Goal: Task Accomplishment & Management: Manage account settings

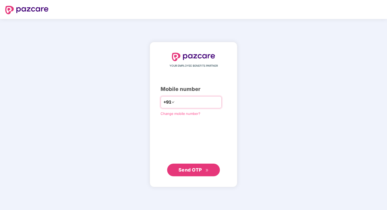
paste input "**********"
type input "**********"
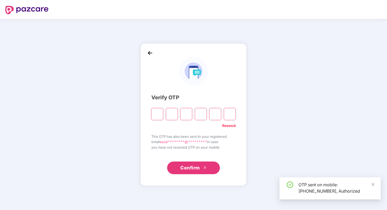
type input "*"
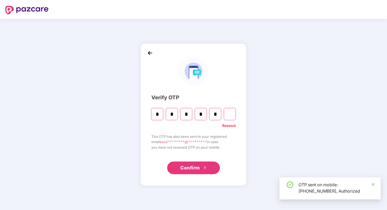
type input "*"
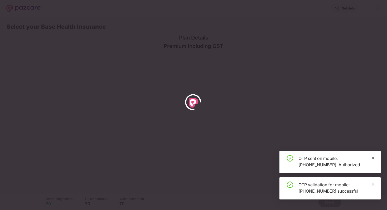
click at [372, 158] on icon "close" at bounding box center [373, 158] width 4 height 4
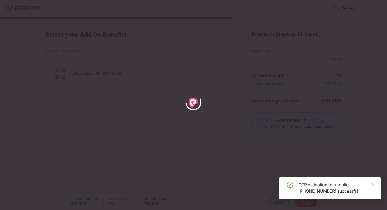
click at [372, 183] on icon "close" at bounding box center [373, 185] width 4 height 4
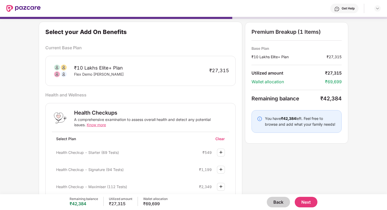
click at [280, 204] on button "Back" at bounding box center [278, 202] width 23 height 11
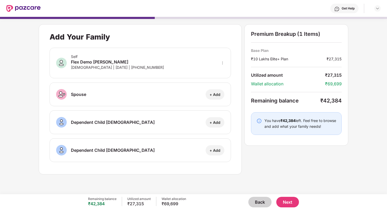
click at [265, 202] on button "Back" at bounding box center [259, 202] width 23 height 11
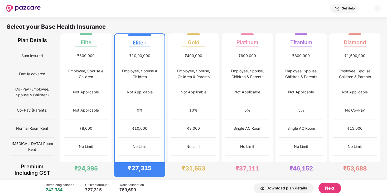
click at [326, 187] on button "Next" at bounding box center [329, 188] width 23 height 11
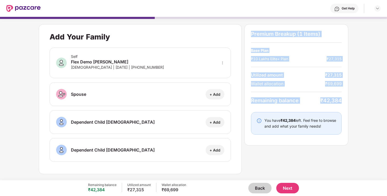
drag, startPoint x: 251, startPoint y: 34, endPoint x: 345, endPoint y: 104, distance: 117.4
click at [345, 104] on div "Premium Breakup (1 Items) Base Plan ₹10 Lakhs Elite+ Plan ₹27,315 Utilized amou…" at bounding box center [296, 84] width 104 height 121
click at [316, 105] on div "Premium Breakup (1 Items) Base Plan ₹10 Lakhs Elite+ Plan ₹27,315 Utilized amou…" at bounding box center [296, 84] width 104 height 121
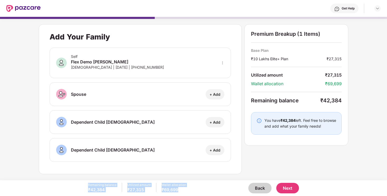
drag, startPoint x: 86, startPoint y: 186, endPoint x: 177, endPoint y: 194, distance: 91.5
click at [177, 194] on div "Remaining balance ₹42,384 Utilized amount ₹27,315 Wallet allocation ₹69,699 Bac…" at bounding box center [193, 189] width 387 height 16
click at [186, 193] on div "Back Next" at bounding box center [242, 188] width 113 height 11
click at [288, 187] on button "Next" at bounding box center [287, 188] width 23 height 11
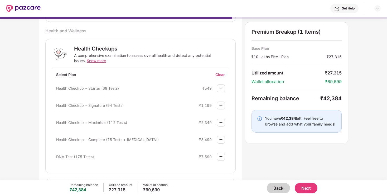
scroll to position [71, 0]
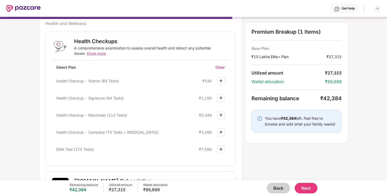
click at [220, 99] on img at bounding box center [221, 98] width 6 height 6
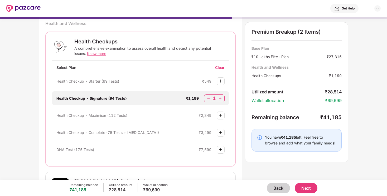
click at [220, 99] on img at bounding box center [219, 98] width 5 height 5
click at [208, 98] on img at bounding box center [208, 98] width 5 height 5
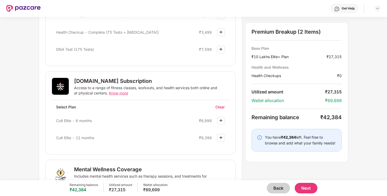
scroll to position [147, 0]
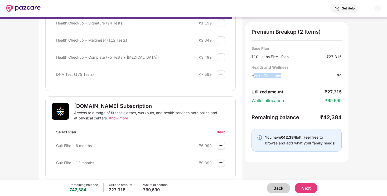
drag, startPoint x: 254, startPoint y: 74, endPoint x: 319, endPoint y: 74, distance: 65.6
click at [319, 74] on div "Health Checkups" at bounding box center [294, 76] width 86 height 6
click at [336, 79] on div "Premium Breakup (2 Items) Base Plan ₹10 Lakhs Elite+ Plan ₹27,315 Health and We…" at bounding box center [296, 92] width 103 height 140
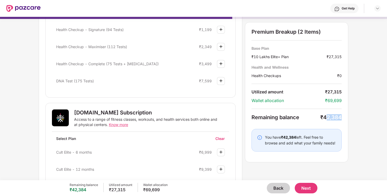
drag, startPoint x: 326, startPoint y: 116, endPoint x: 341, endPoint y: 116, distance: 15.3
click at [341, 116] on div "₹42,384" at bounding box center [330, 117] width 21 height 6
click at [308, 126] on div "Premium Breakup (2 Items) Base Plan ₹10 Lakhs Elite+ Plan ₹27,315 Health and We…" at bounding box center [296, 92] width 103 height 140
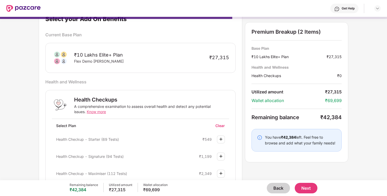
scroll to position [0, 0]
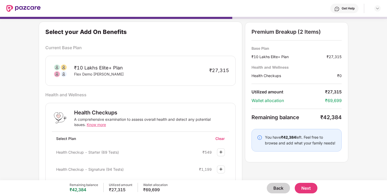
click at [306, 184] on button "Next" at bounding box center [306, 188] width 23 height 11
click at [222, 152] on img at bounding box center [221, 152] width 6 height 6
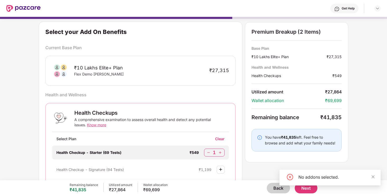
click at [305, 190] on button "Next" at bounding box center [306, 188] width 23 height 11
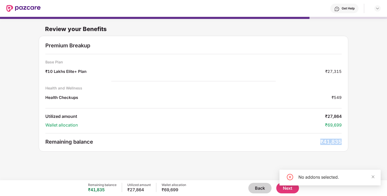
drag, startPoint x: 320, startPoint y: 143, endPoint x: 348, endPoint y: 143, distance: 27.4
click at [348, 143] on div "Premium Breakup Base Plan ₹10 Lakhs Elite+ Plan ₹27,315 Health and Wellness Hea…" at bounding box center [193, 94] width 309 height 116
click at [329, 146] on div "Premium Breakup Base Plan ₹10 Lakhs Elite+ Plan ₹27,315 Health and Wellness Hea…" at bounding box center [193, 94] width 309 height 116
drag, startPoint x: 316, startPoint y: 138, endPoint x: 349, endPoint y: 140, distance: 33.6
click at [349, 140] on div "Review your Benefits Premium Breakup Base Plan ₹10 Lakhs Elite+ Plan ₹27,315 He…" at bounding box center [193, 96] width 387 height 158
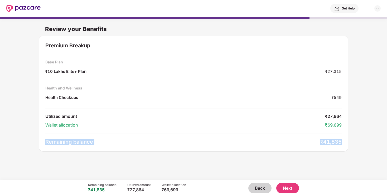
click at [331, 145] on div "₹41,835" at bounding box center [330, 142] width 21 height 6
click at [260, 190] on button "Back" at bounding box center [259, 188] width 23 height 11
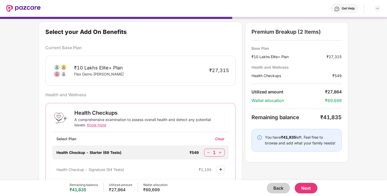
click at [270, 188] on button "Back" at bounding box center [278, 188] width 23 height 11
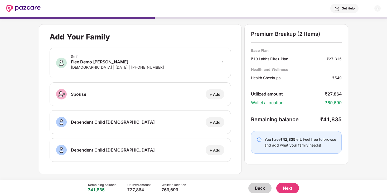
click at [212, 93] on div "+ Add" at bounding box center [215, 94] width 11 height 5
select select "******"
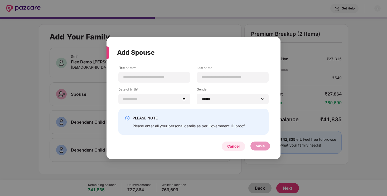
click at [235, 150] on div "Cancel" at bounding box center [233, 146] width 23 height 9
